Goal: Book appointment/travel/reservation

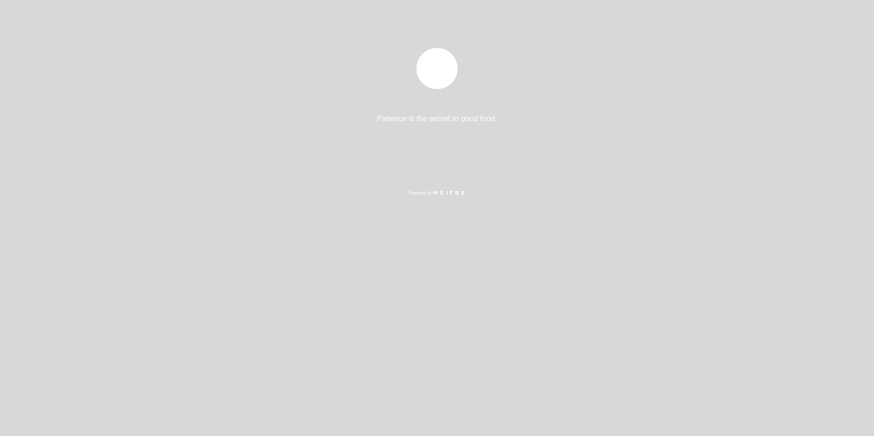
select select "pt"
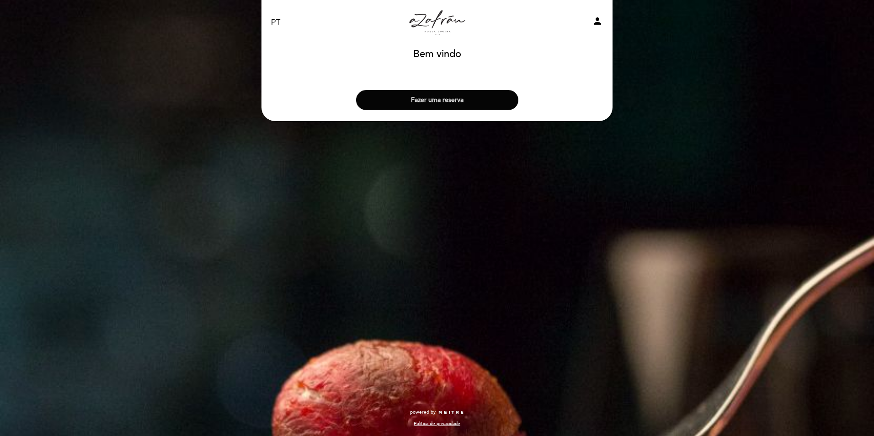
click at [457, 99] on button "Fazer uma reserva" at bounding box center [437, 100] width 162 height 20
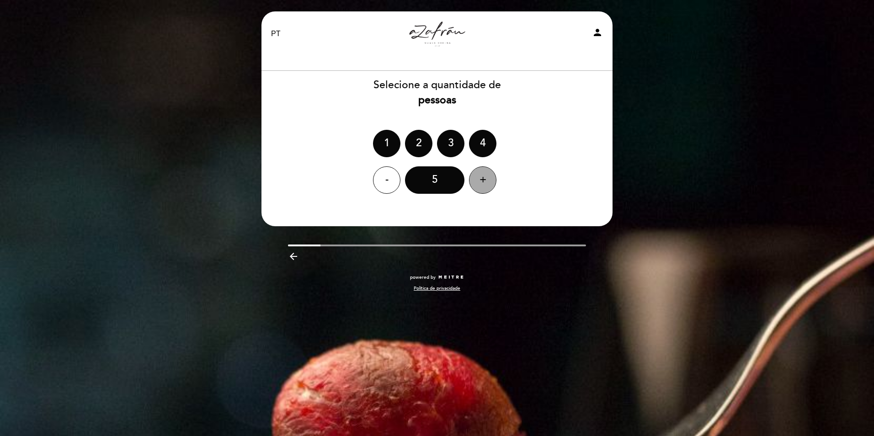
click at [485, 179] on div "+" at bounding box center [482, 179] width 27 height 27
click at [449, 181] on div "7" at bounding box center [434, 179] width 59 height 27
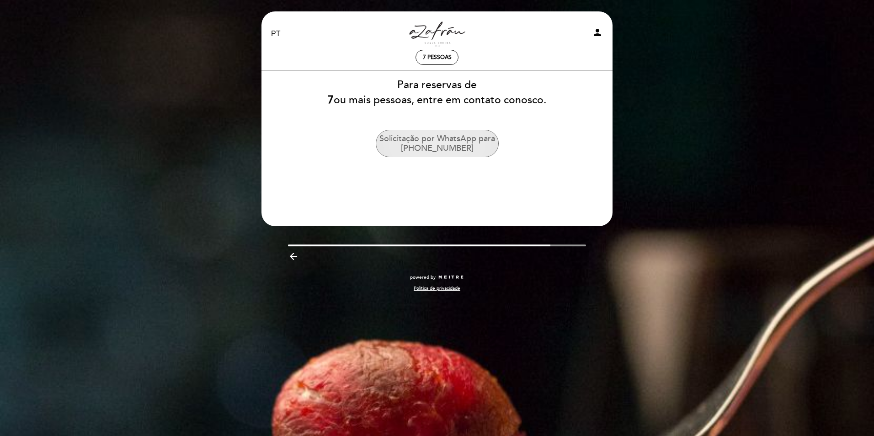
drag, startPoint x: 399, startPoint y: 145, endPoint x: 478, endPoint y: 148, distance: 79.6
click at [478, 148] on button "Solicitação por WhatsApp para [PHONE_NUMBER]" at bounding box center [437, 143] width 123 height 27
click at [467, 146] on button "Solicitação por WhatsApp para [PHONE_NUMBER]" at bounding box center [437, 143] width 123 height 27
click at [445, 144] on button "Solicitação por WhatsApp para [PHONE_NUMBER]" at bounding box center [437, 143] width 123 height 27
click at [443, 34] on link "Azafran" at bounding box center [437, 33] width 114 height 25
